Goal: Find contact information: Find contact information

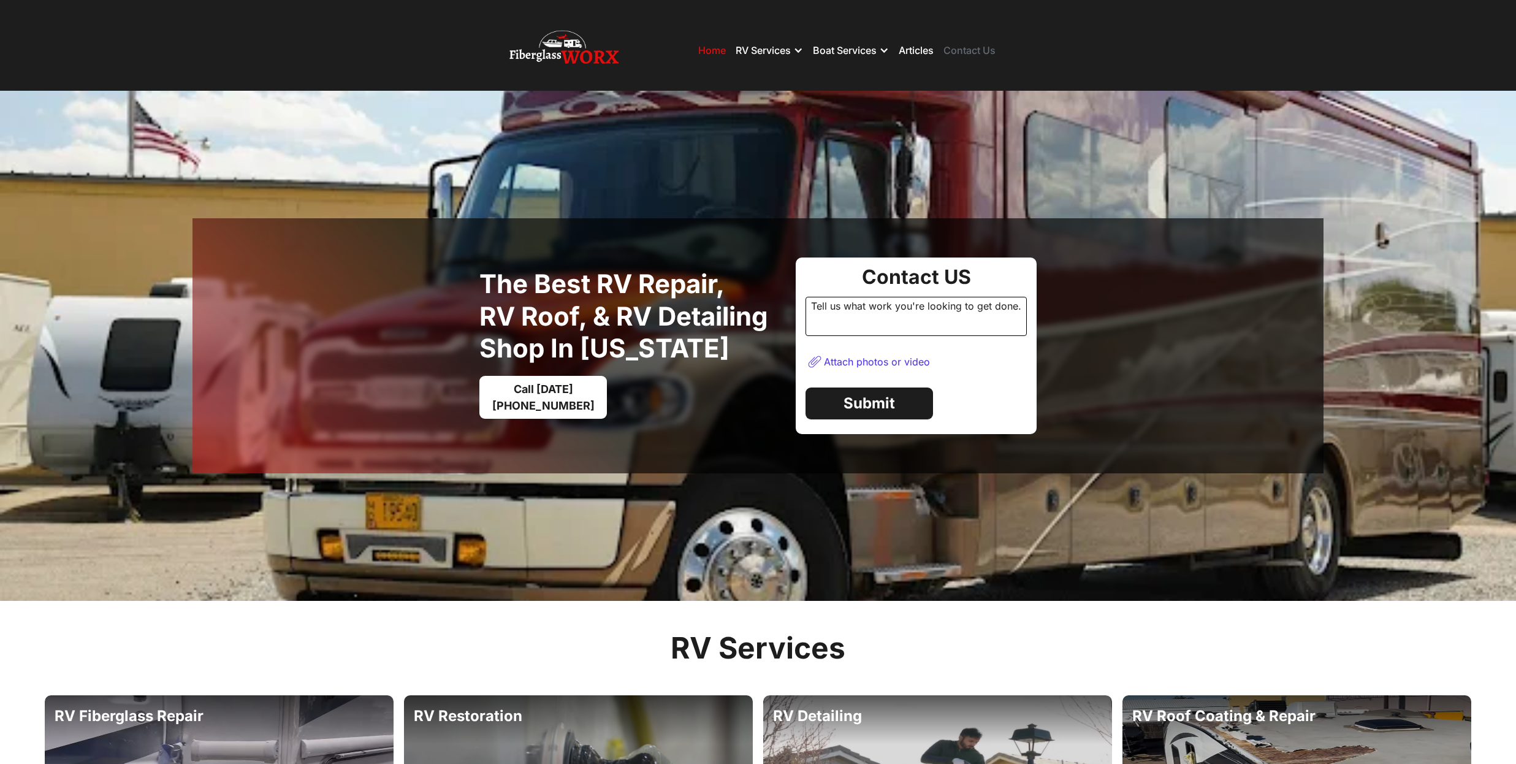
click at [963, 48] on link "Contact Us" at bounding box center [969, 50] width 52 height 12
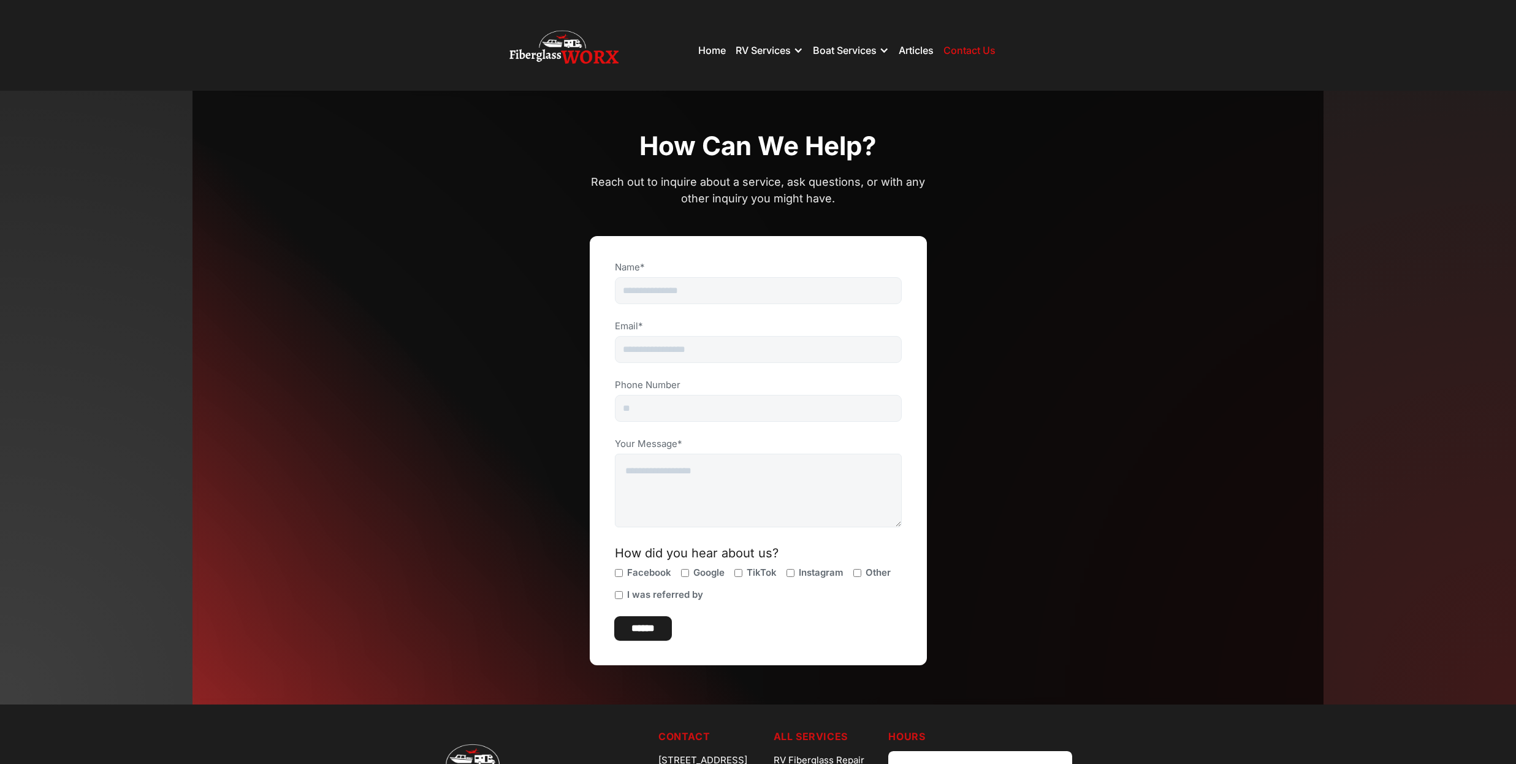
click at [1076, 121] on div "CONTACT How can we help? Reach out to inquire about a service, ask questions, o…" at bounding box center [757, 398] width 1131 height 614
click at [702, 48] on link "Home" at bounding box center [712, 50] width 28 height 12
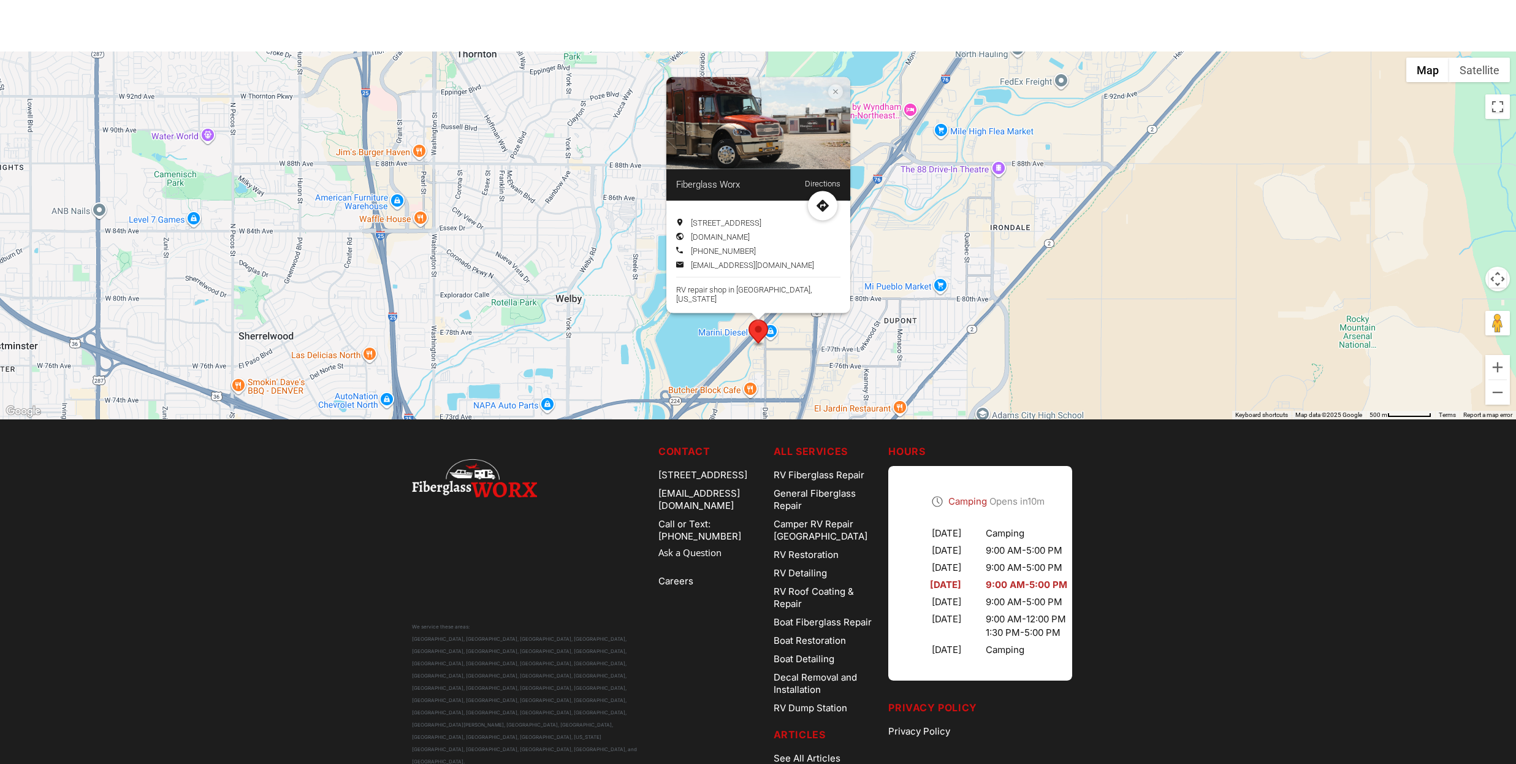
scroll to position [3507, 0]
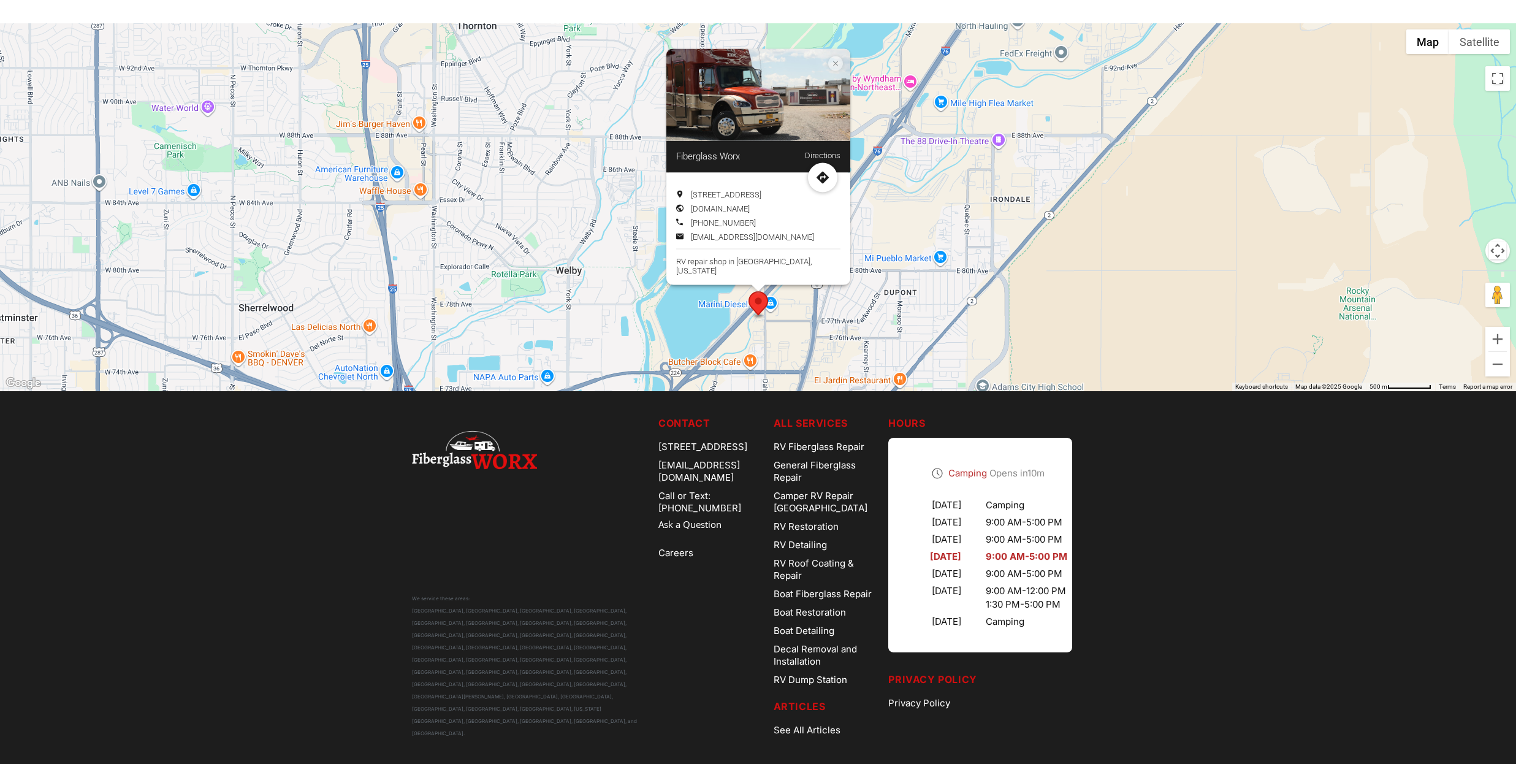
click at [821, 183] on icon "Location info: Fiberglass Worx" at bounding box center [822, 177] width 12 height 12
drag, startPoint x: 694, startPoint y: 205, endPoint x: 840, endPoint y: 203, distance: 145.9
click at [840, 203] on div "7685 Dahlia St, Commerce City, CO 80022 www.fiberglassworx.com (303) 585-0515 C…" at bounding box center [758, 228] width 184 height 112
copy span "[STREET_ADDRESS]"
click at [658, 627] on nav "Contact 7685 Dahlia St, Commerce City, CO 80022 Contact@FiberglassWorx.com Call…" at bounding box center [710, 578] width 105 height 324
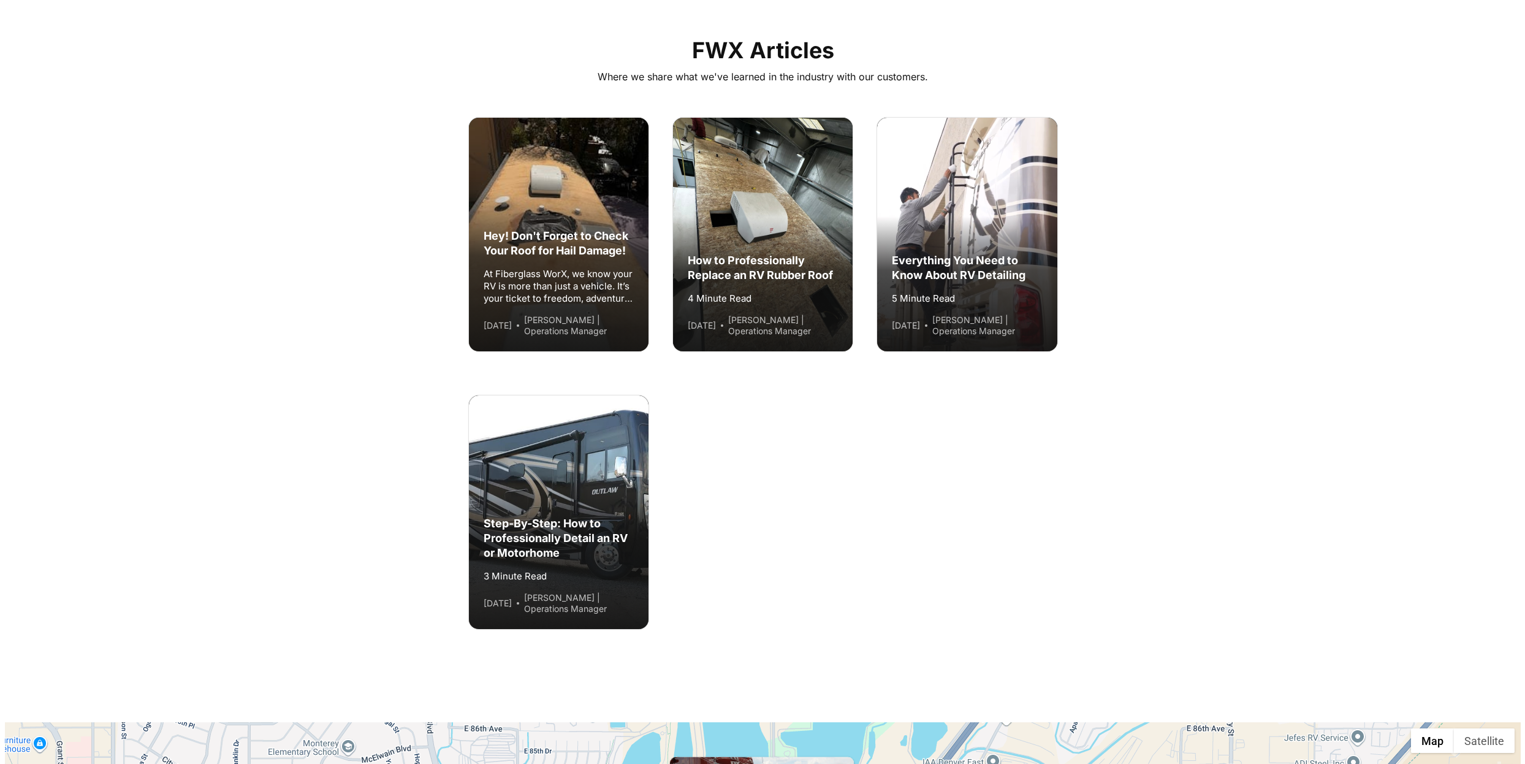
scroll to position [2772, 0]
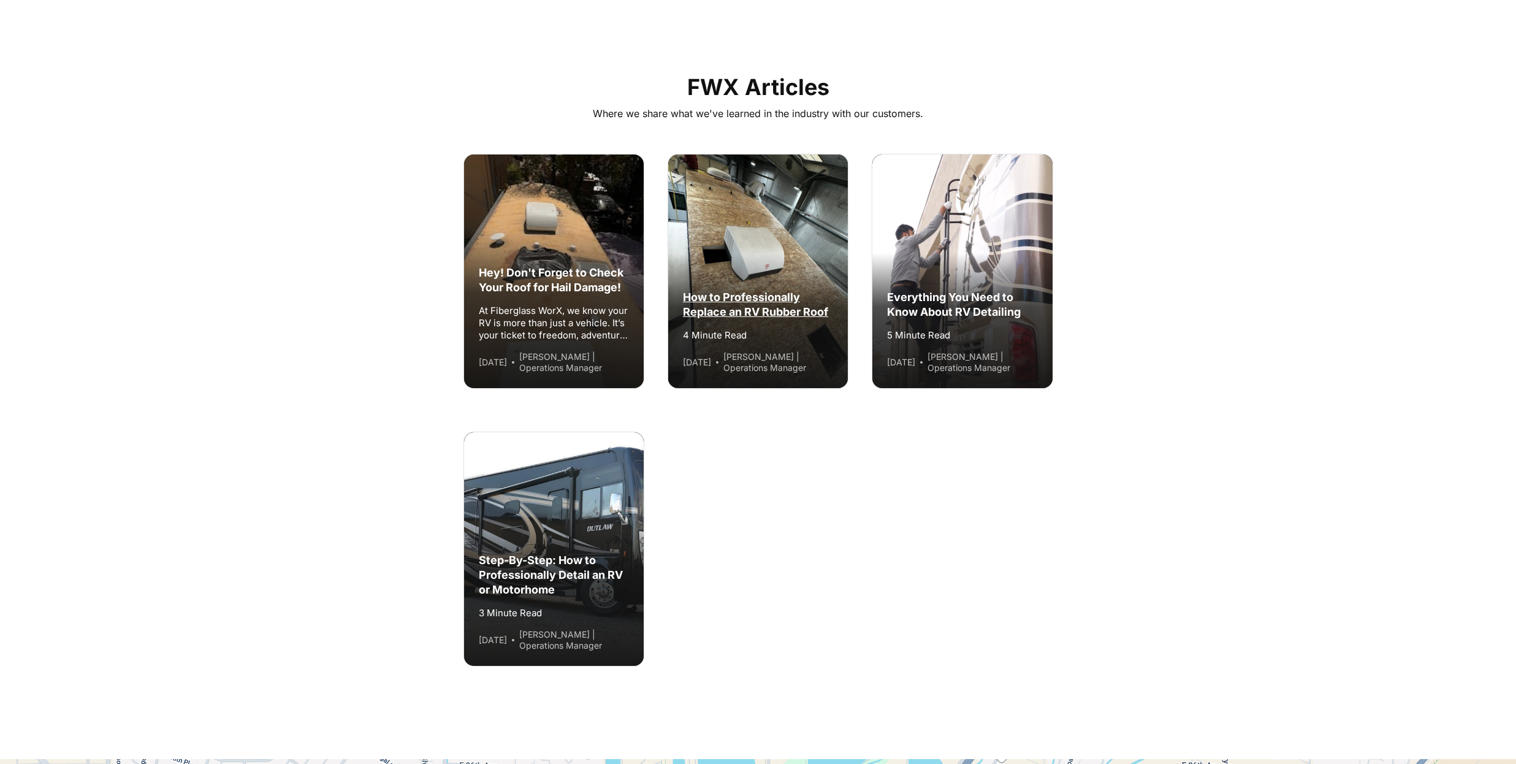
click at [744, 294] on div "How to Professionally Replace an RV Rubber Roof" at bounding box center [758, 304] width 150 height 29
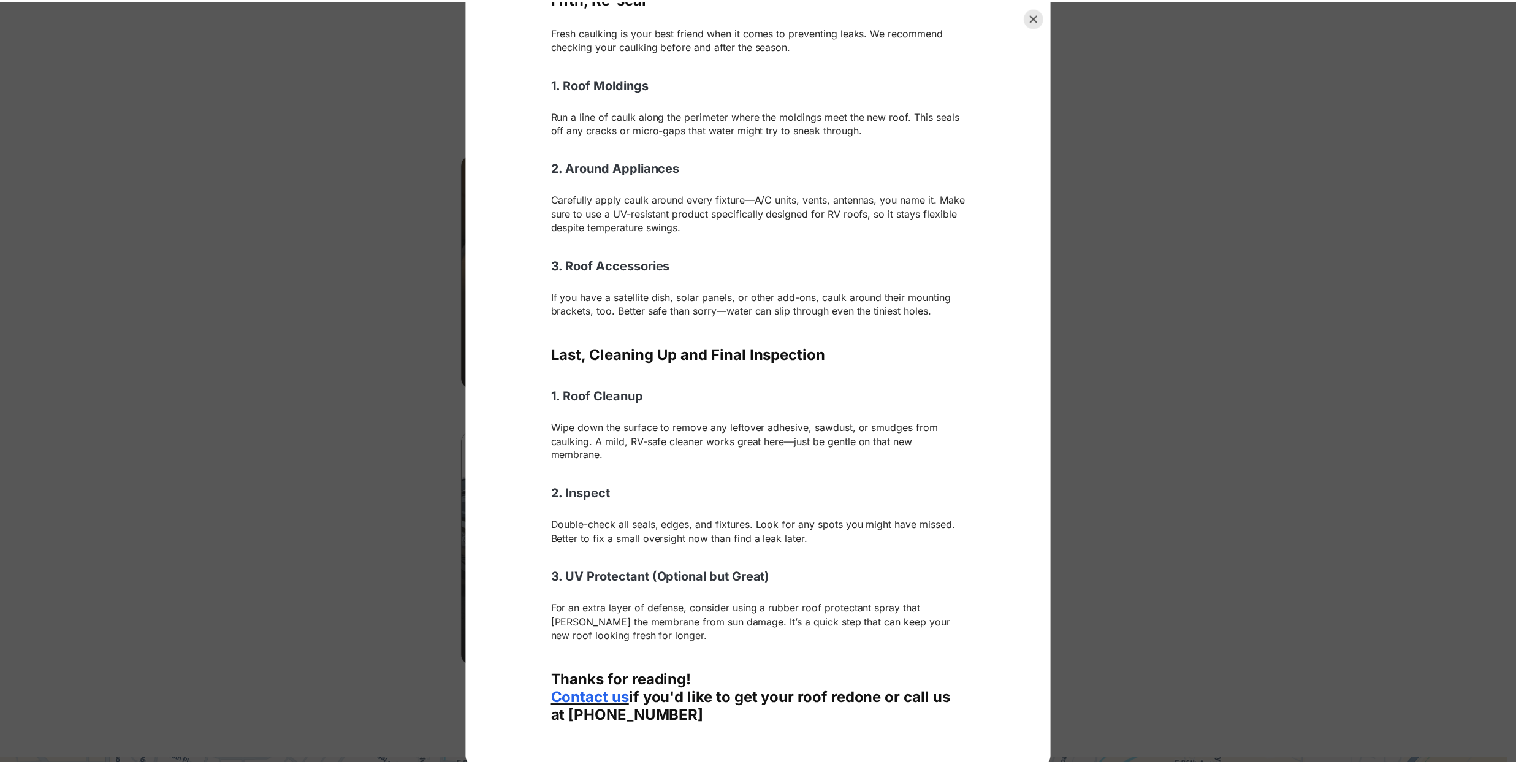
scroll to position [2196, 0]
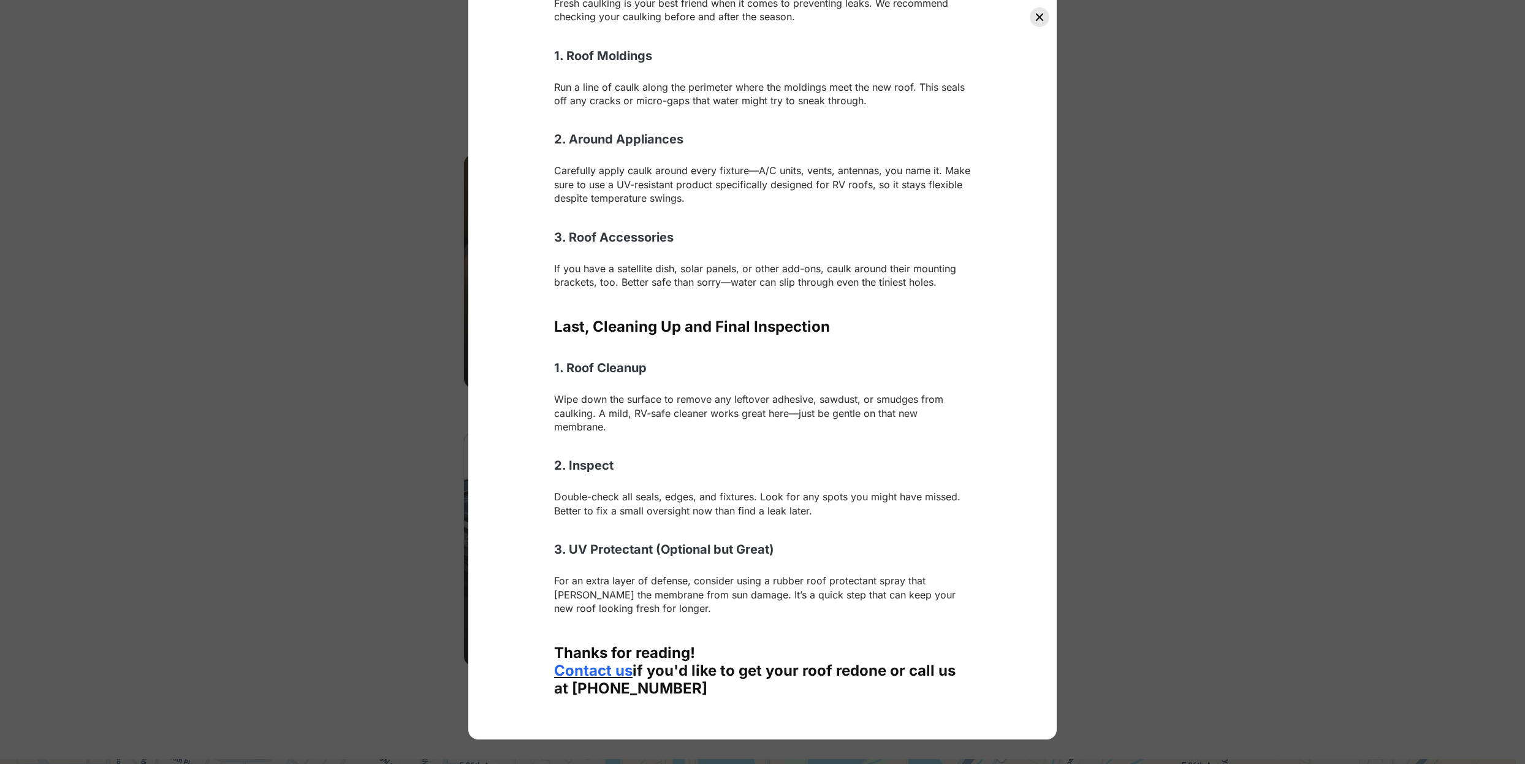
click at [1035, 17] on icon "Close" at bounding box center [1040, 17] width 10 height 10
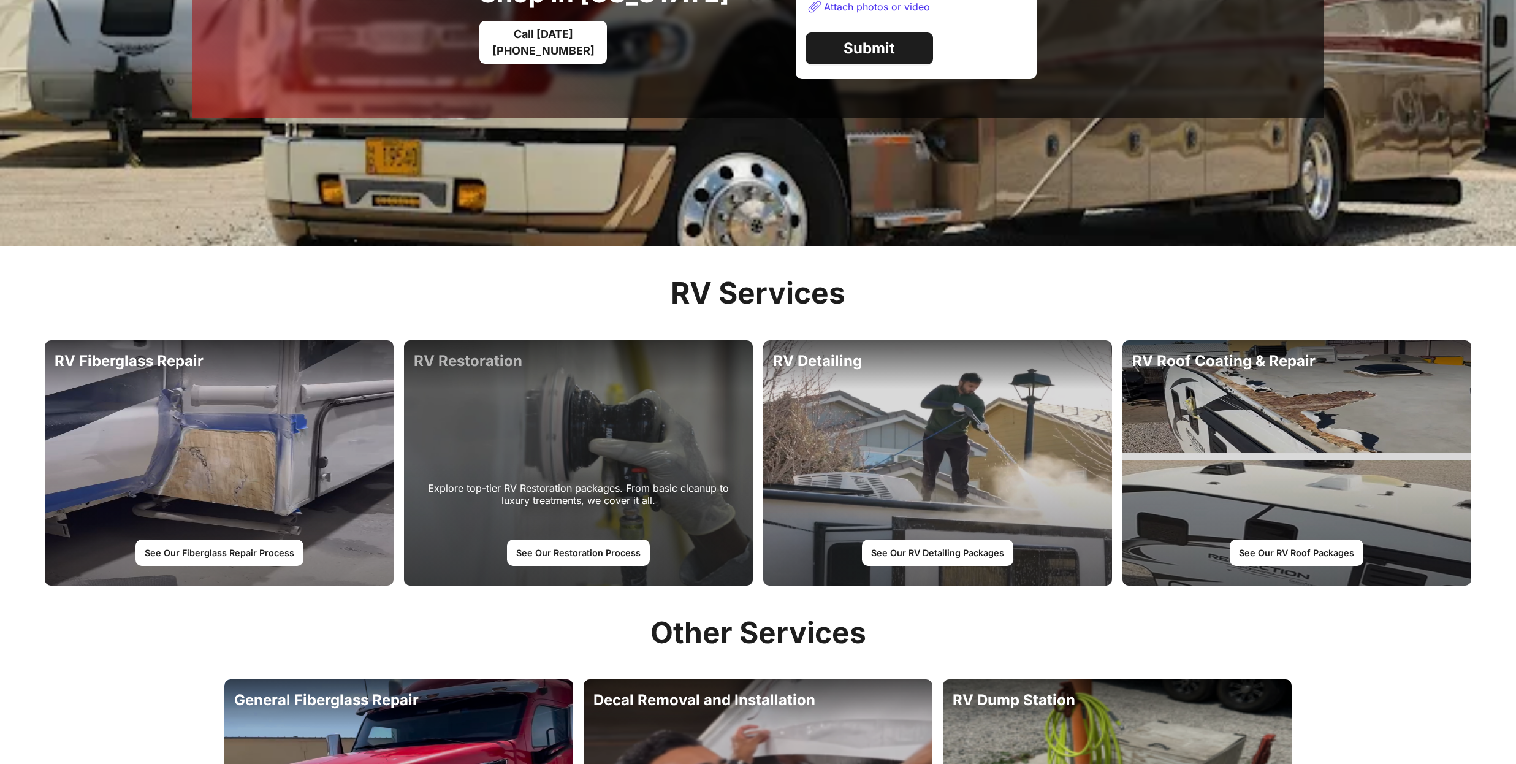
scroll to position [354, 0]
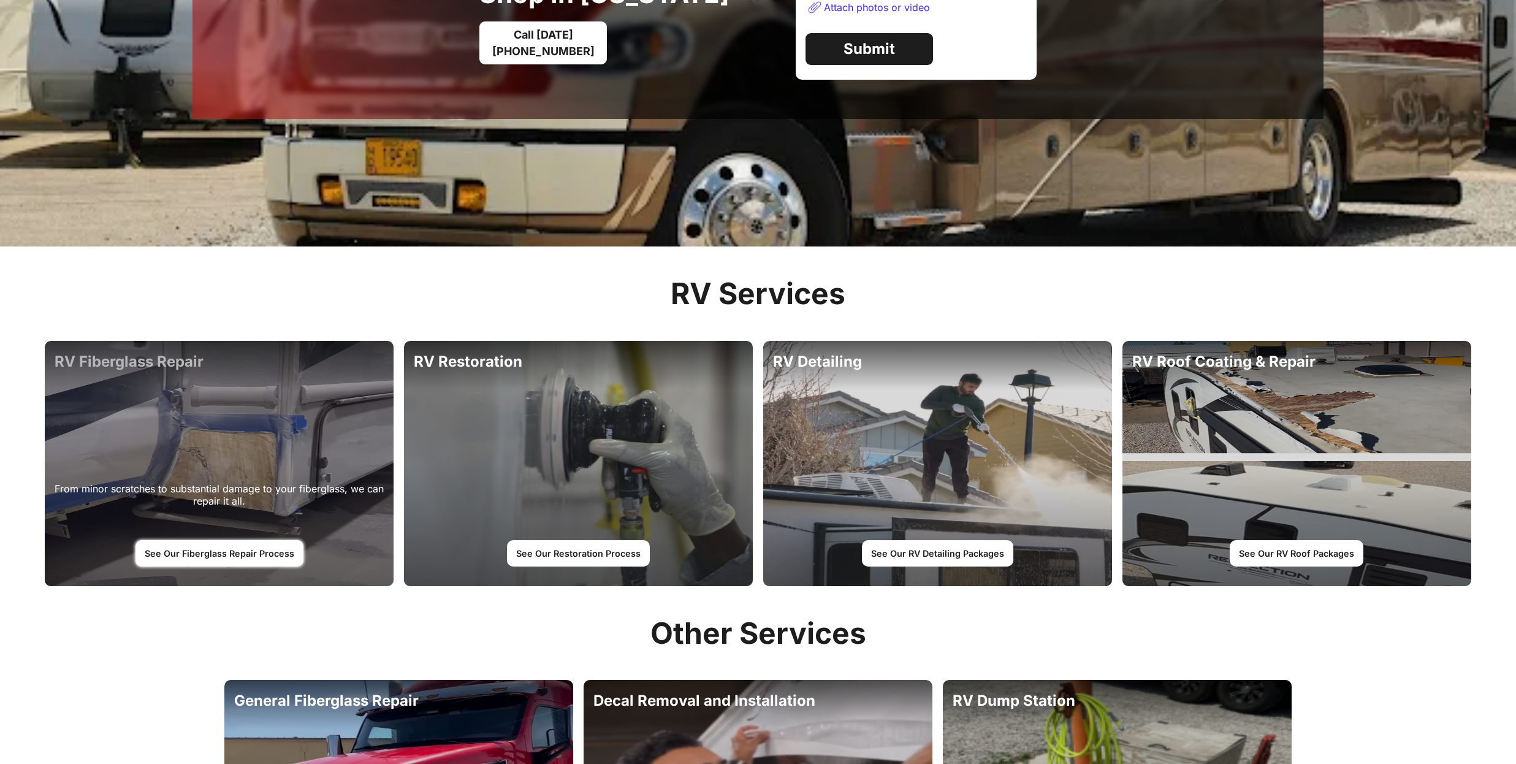
click at [224, 555] on link "See Our Fiberglass Repair Process" at bounding box center [219, 553] width 168 height 26
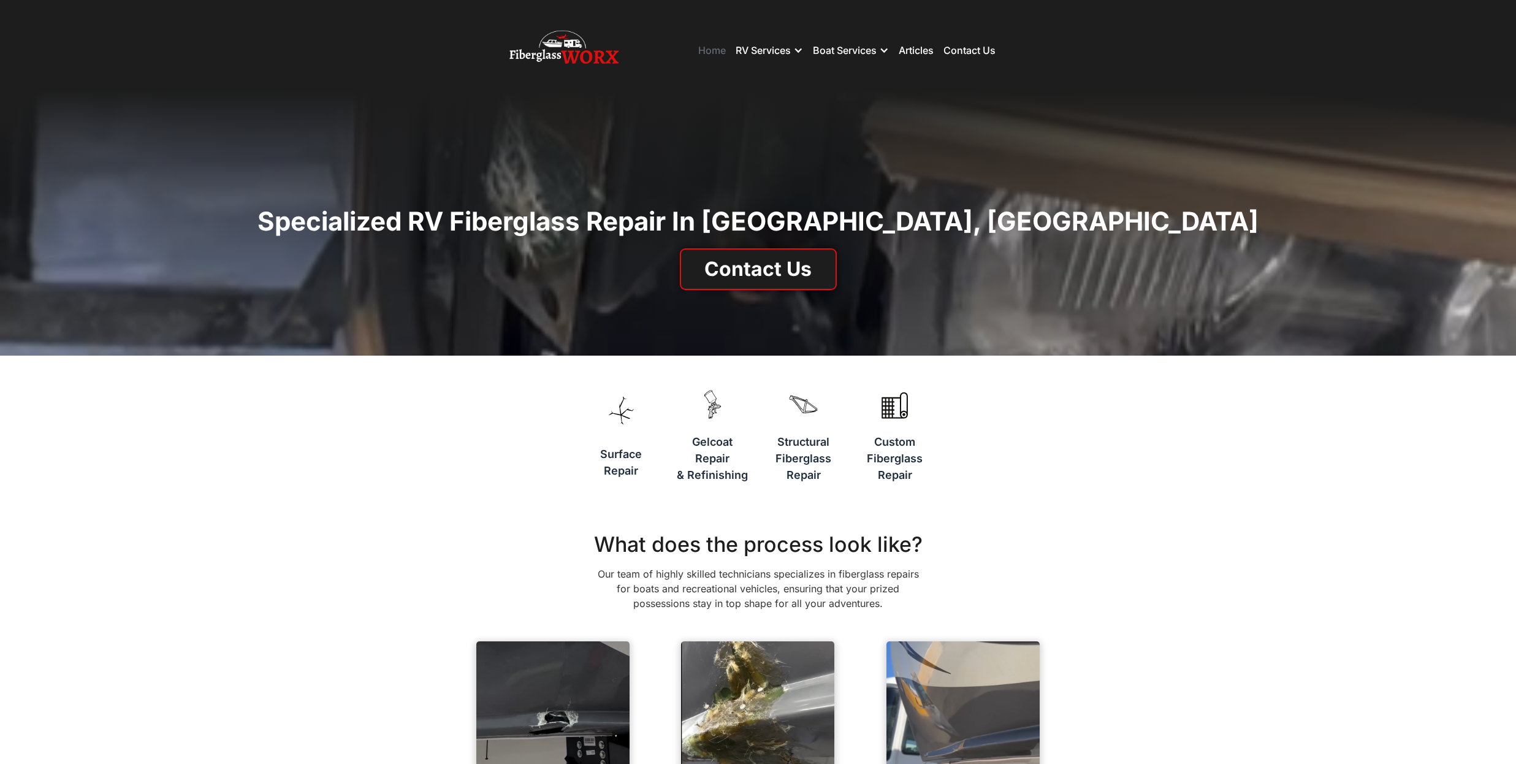
click at [707, 51] on link "Home" at bounding box center [712, 50] width 28 height 12
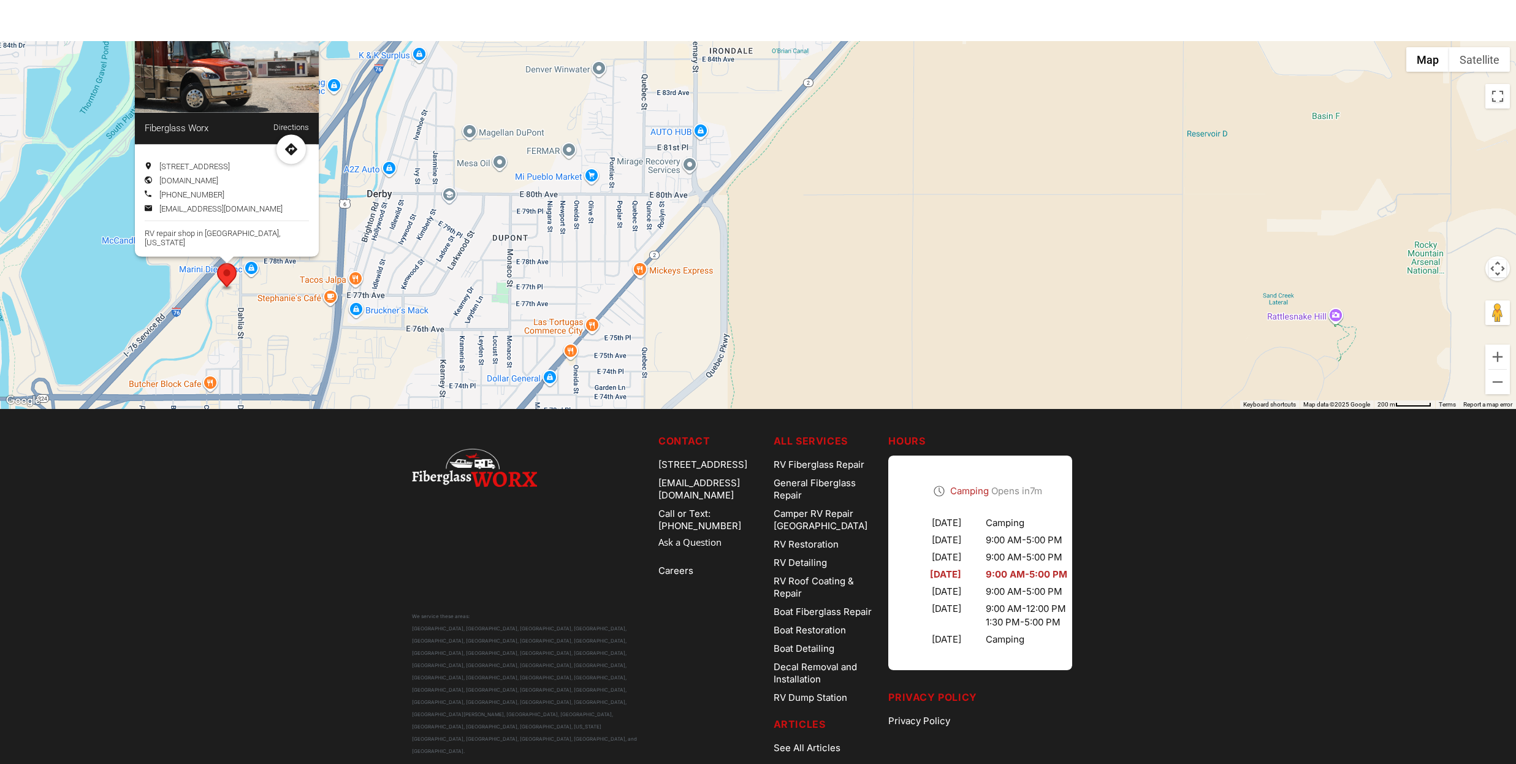
scroll to position [3446, 0]
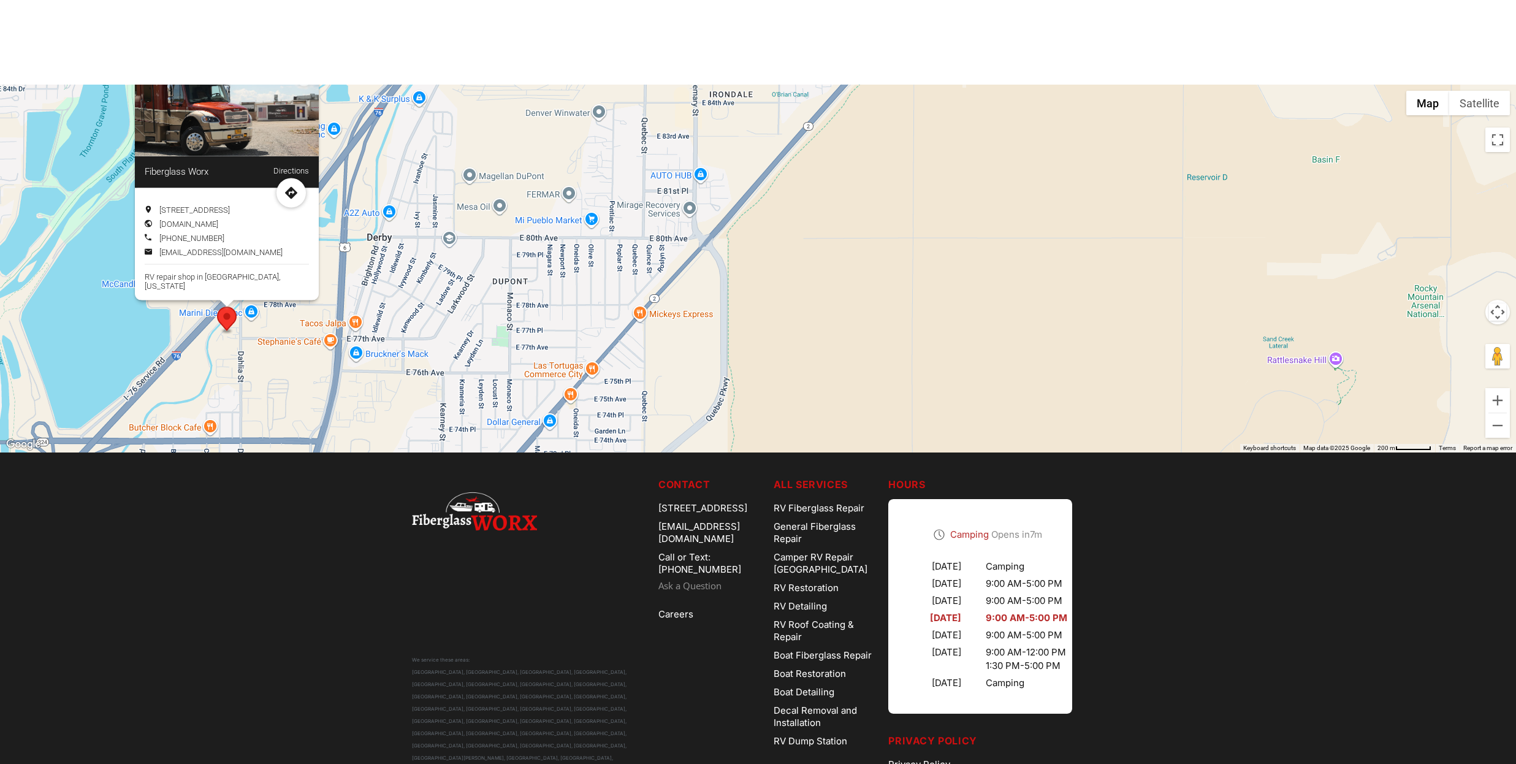
click at [677, 579] on link "Ask a Question" at bounding box center [710, 586] width 105 height 14
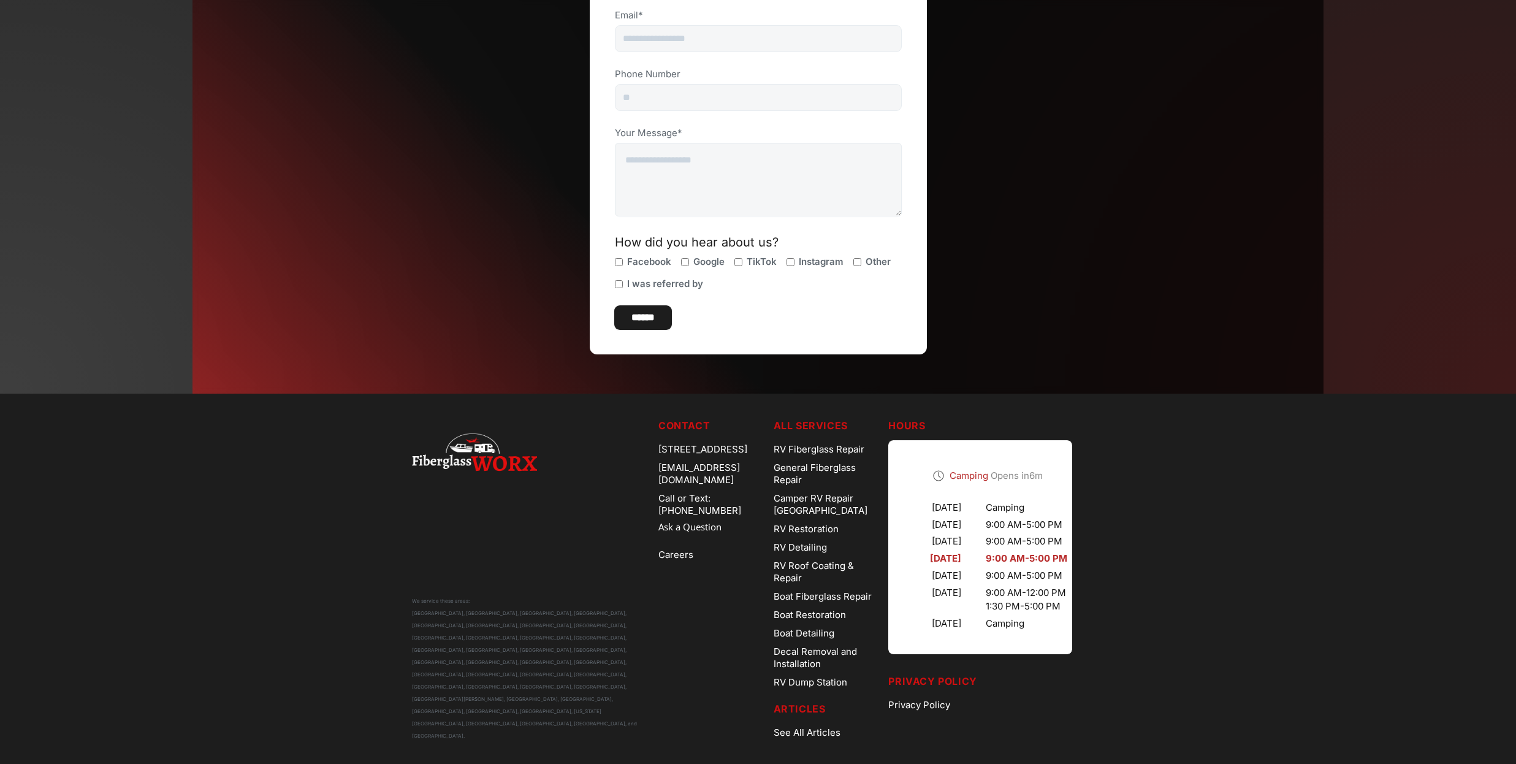
scroll to position [313, 0]
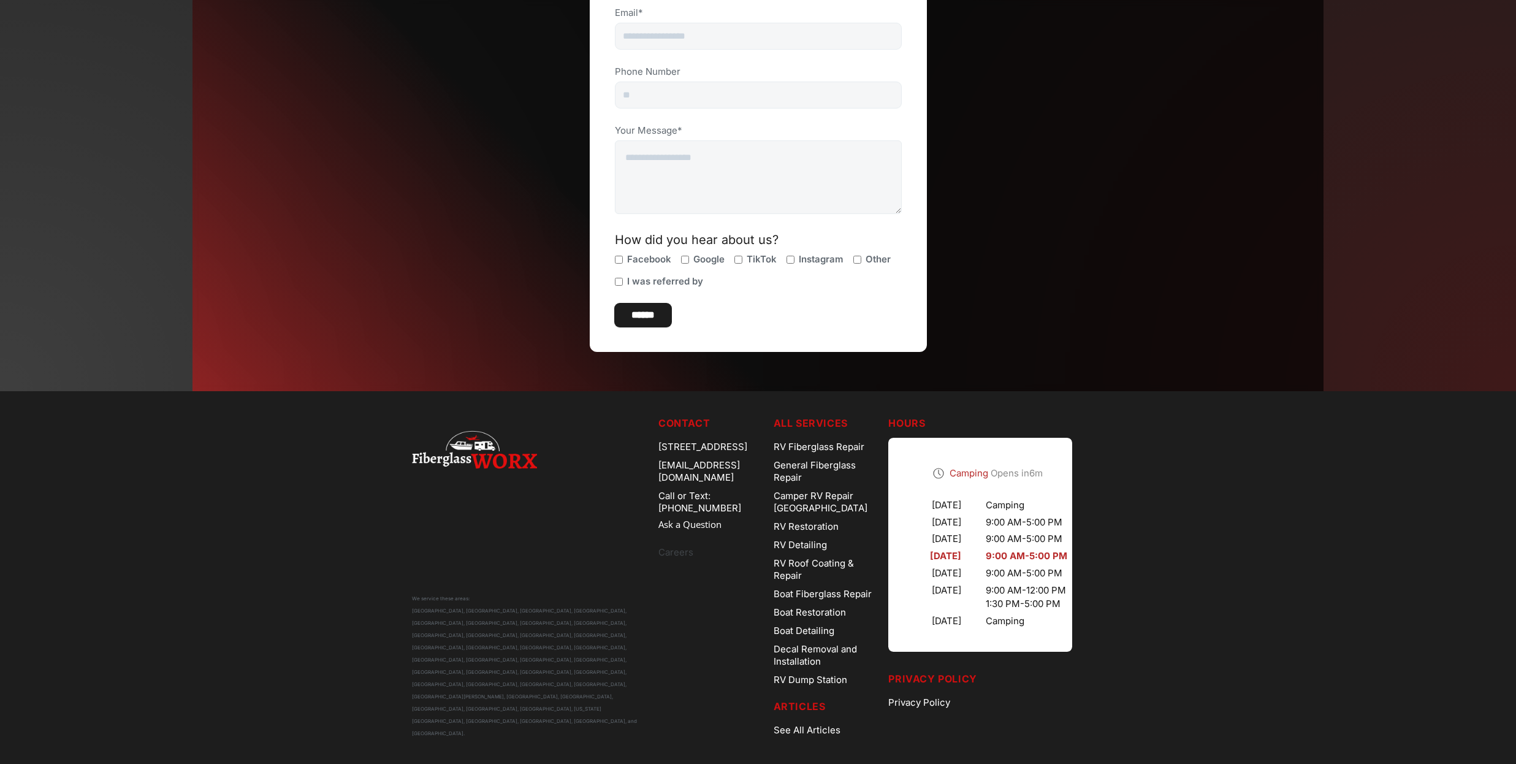
click at [663, 543] on link "Careers" at bounding box center [710, 552] width 105 height 18
